Goal: Information Seeking & Learning: Learn about a topic

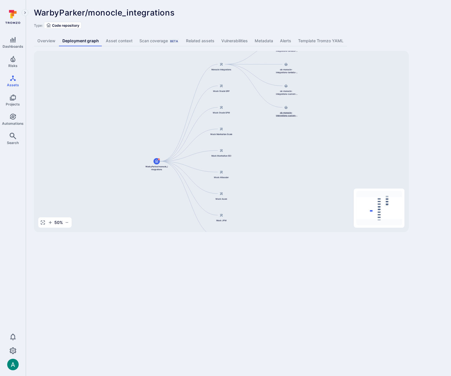
click at [287, 108] on icon at bounding box center [285, 107] width 3 height 3
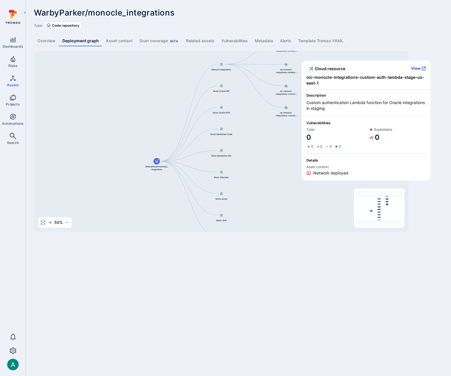
click at [415, 68] on button "View" at bounding box center [418, 68] width 15 height 5
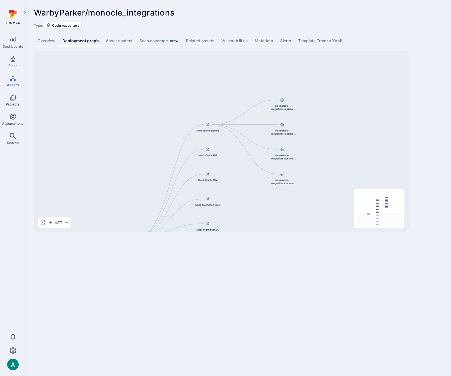
drag, startPoint x: 322, startPoint y: 105, endPoint x: 320, endPoint y: 161, distance: 56.1
click at [320, 161] on div "Monocle Integrations WarbyParker/monocle_integrations Mock Oracle ERP Mock Orac…" at bounding box center [221, 141] width 375 height 181
click at [281, 100] on icon at bounding box center [282, 100] width 4 height 3
click at [284, 103] on div "oic-monocle-integrations-lambda-prod-us-east-1" at bounding box center [282, 104] width 26 height 15
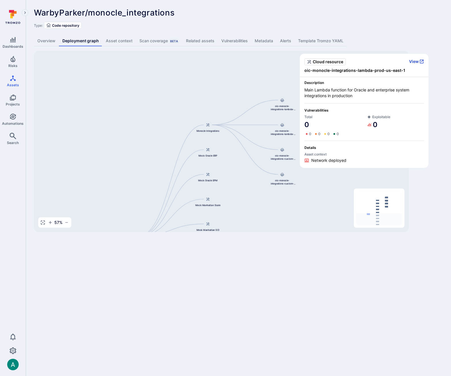
click at [414, 60] on button "View" at bounding box center [416, 61] width 15 height 5
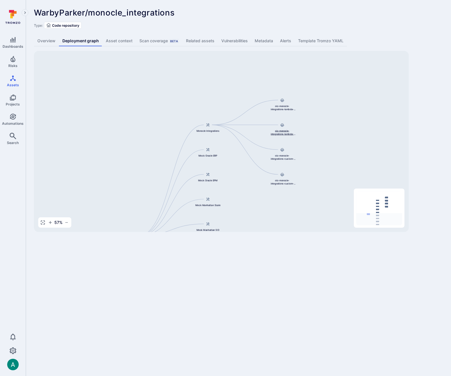
click at [284, 133] on span "oic-monocle-integrations-lambda-stage-us-east-1" at bounding box center [282, 132] width 26 height 7
click at [281, 130] on span "oic-monocle-integrations-lambda-stage-us-east-1" at bounding box center [282, 132] width 26 height 7
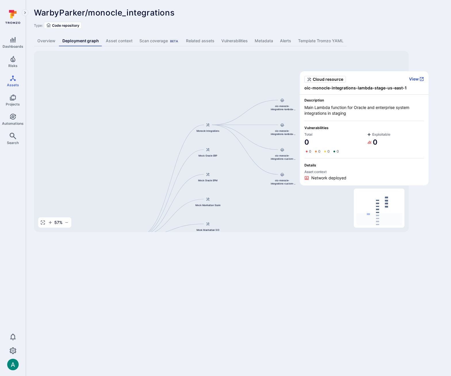
click at [414, 79] on button "View" at bounding box center [416, 78] width 15 height 5
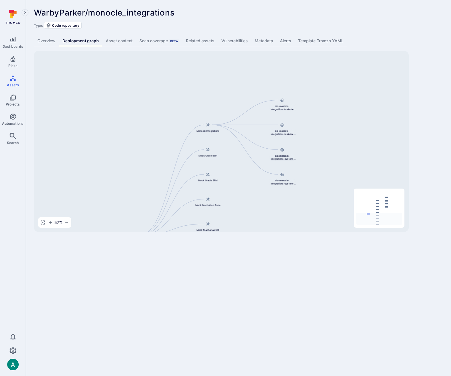
click at [285, 158] on span "oic-monocle-integrations-custom-auth-lambda-prod-us-east-1" at bounding box center [282, 157] width 26 height 7
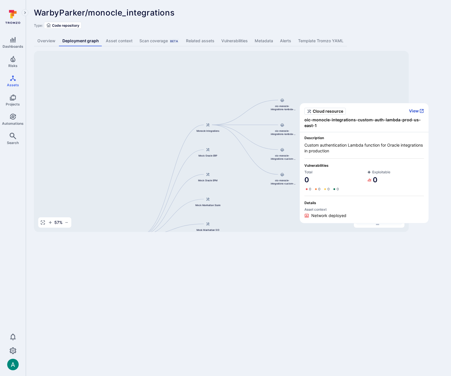
click at [412, 109] on button "View" at bounding box center [416, 110] width 15 height 5
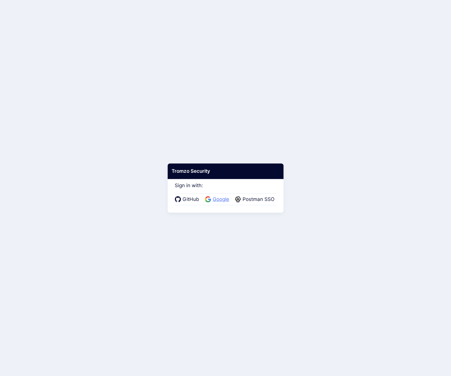
click at [218, 201] on span "Google" at bounding box center [221, 199] width 20 height 7
